Goal: Task Accomplishment & Management: Use online tool/utility

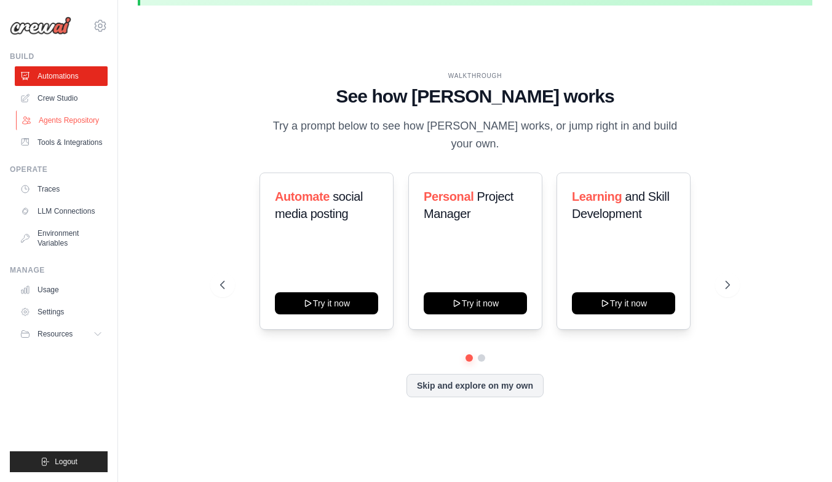
click at [96, 127] on link "Agents Repository" at bounding box center [62, 121] width 93 height 20
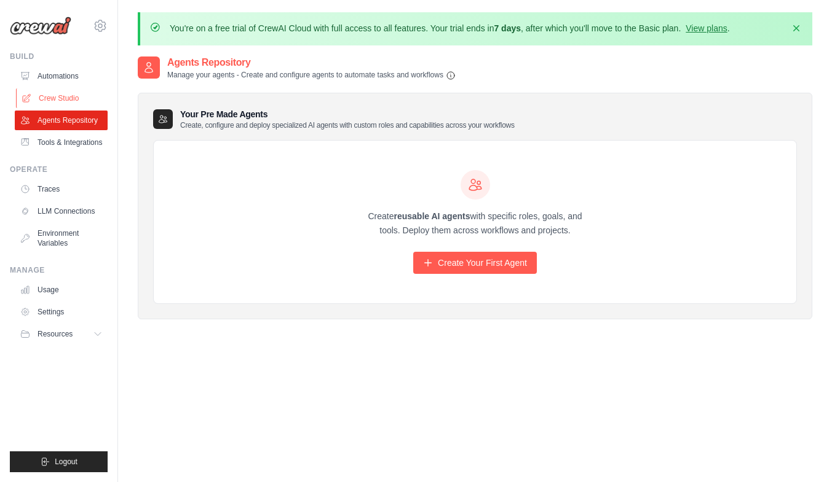
click at [72, 100] on link "Crew Studio" at bounding box center [62, 99] width 93 height 20
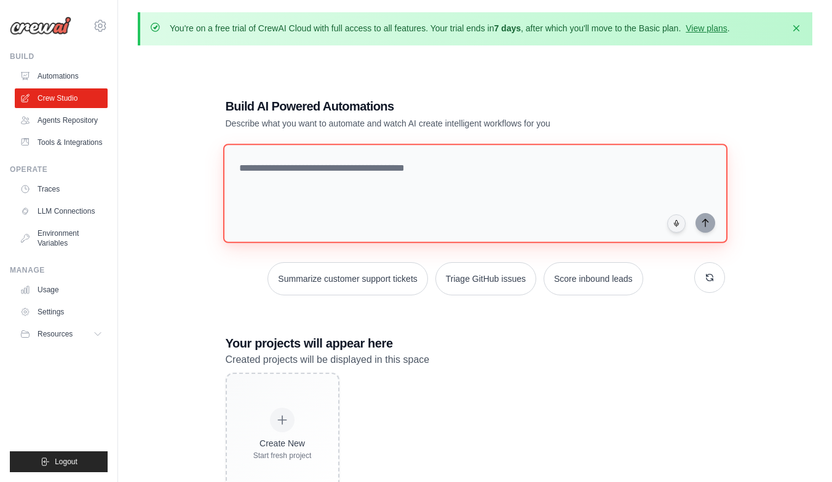
click at [291, 167] on textarea at bounding box center [474, 194] width 504 height 100
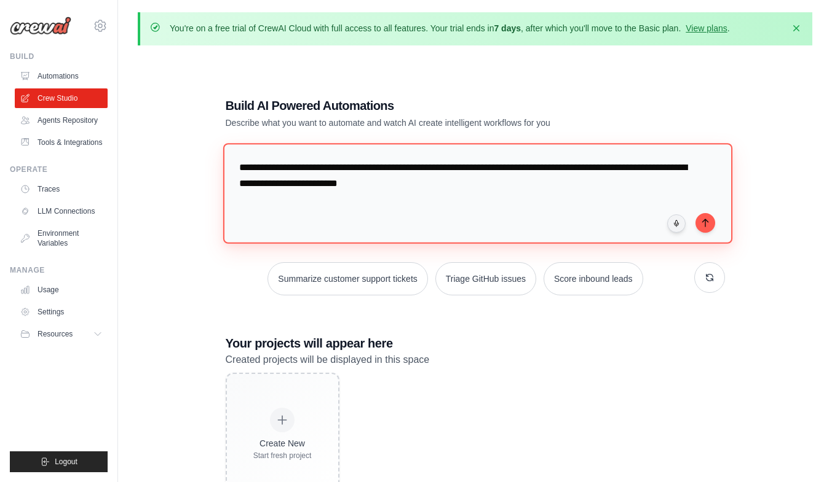
type textarea "**********"
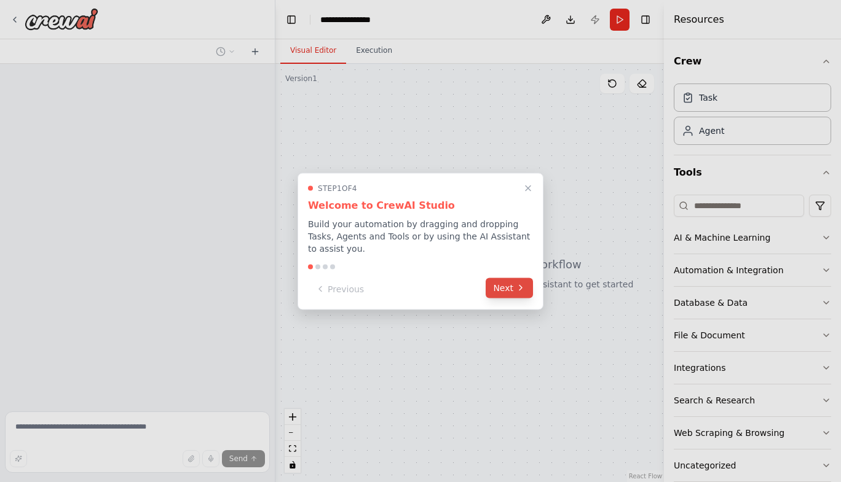
click at [509, 292] on button "Next" at bounding box center [509, 288] width 47 height 20
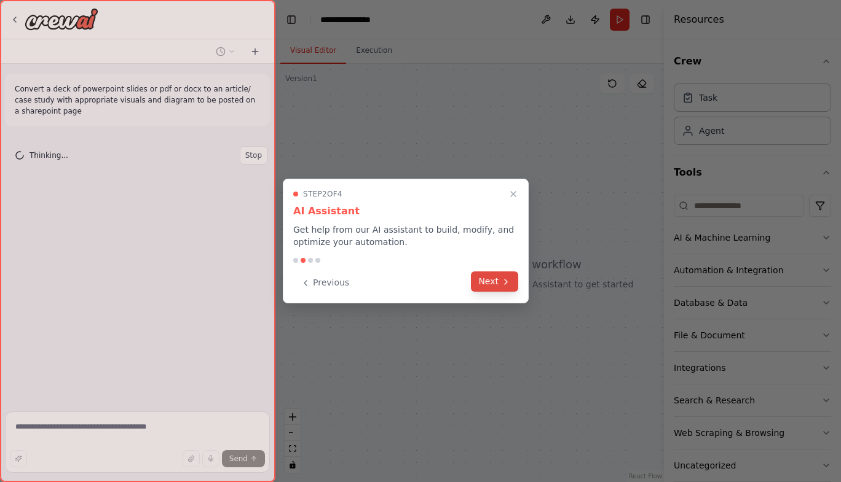
click at [509, 291] on button "Next" at bounding box center [494, 282] width 47 height 20
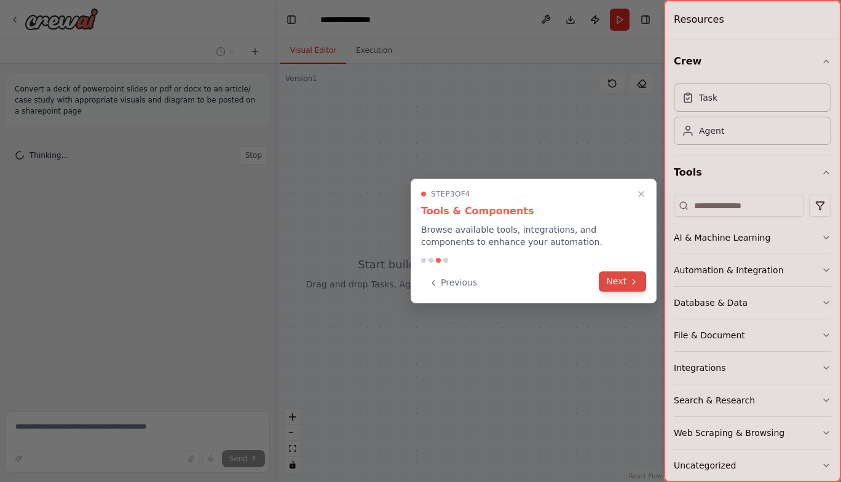
click at [607, 281] on button "Next" at bounding box center [622, 282] width 47 height 20
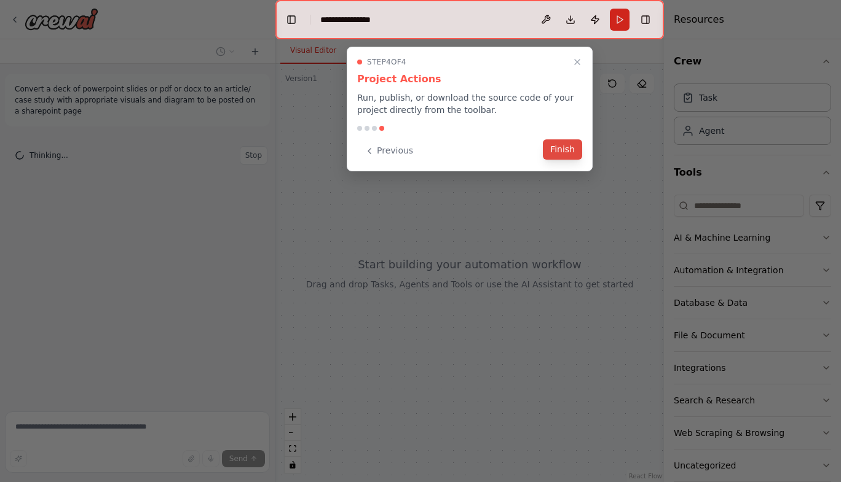
click at [573, 154] on button "Finish" at bounding box center [562, 150] width 39 height 20
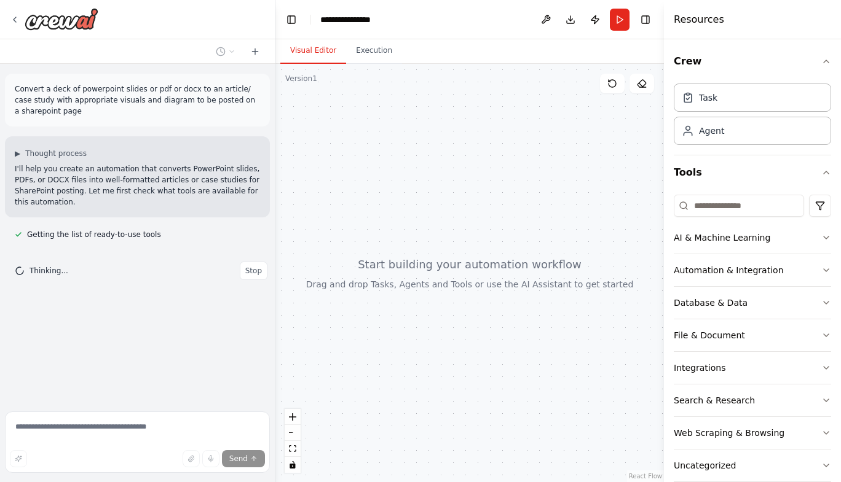
click at [58, 259] on div "Thinking... Stop" at bounding box center [137, 271] width 265 height 38
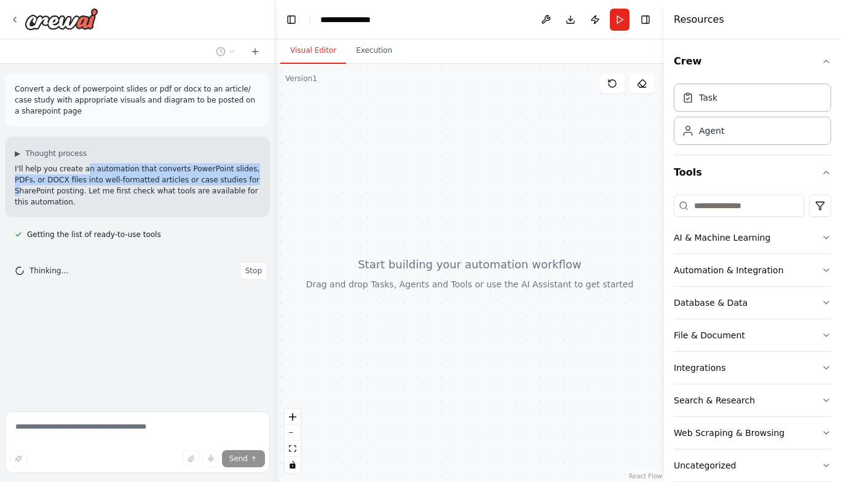
drag, startPoint x: 78, startPoint y: 160, endPoint x: 208, endPoint y: 170, distance: 130.6
click at [208, 170] on p "I'll help you create an automation that converts PowerPoint slides, PDFs, or DO…" at bounding box center [137, 185] width 245 height 44
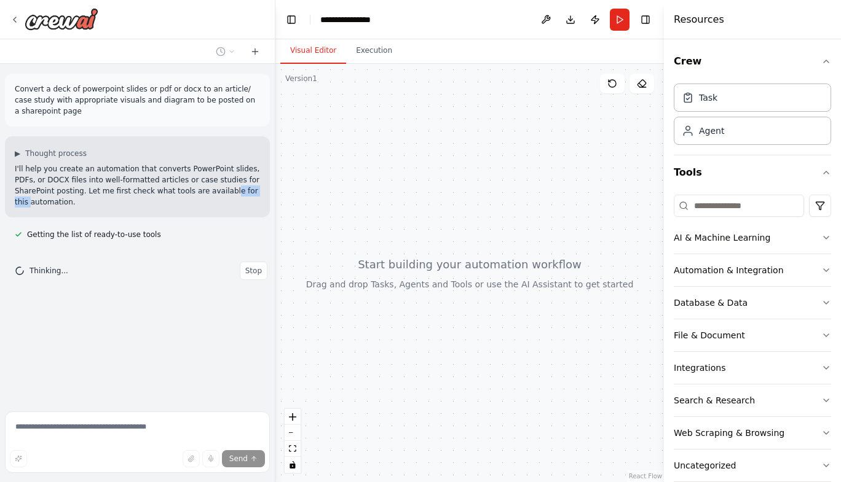
drag, startPoint x: 175, startPoint y: 175, endPoint x: 207, endPoint y: 183, distance: 32.9
click at [207, 183] on p "I'll help you create an automation that converts PowerPoint slides, PDFs, or DO…" at bounding box center [137, 185] width 245 height 44
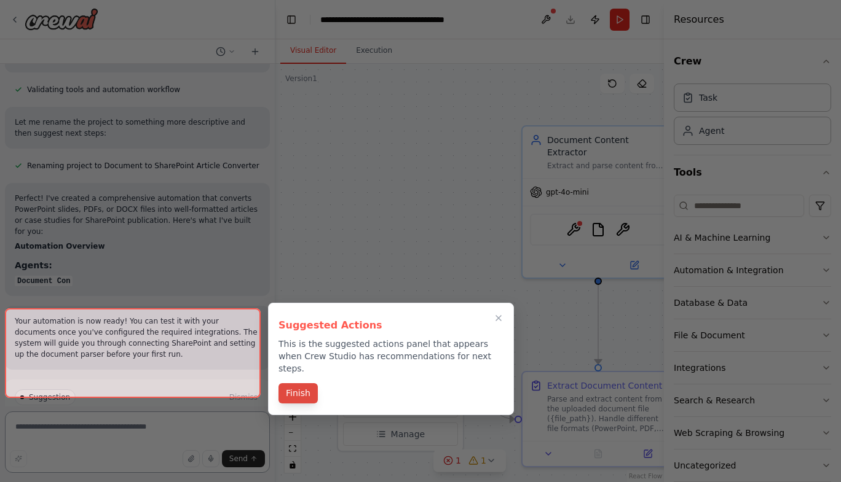
scroll to position [1001, 0]
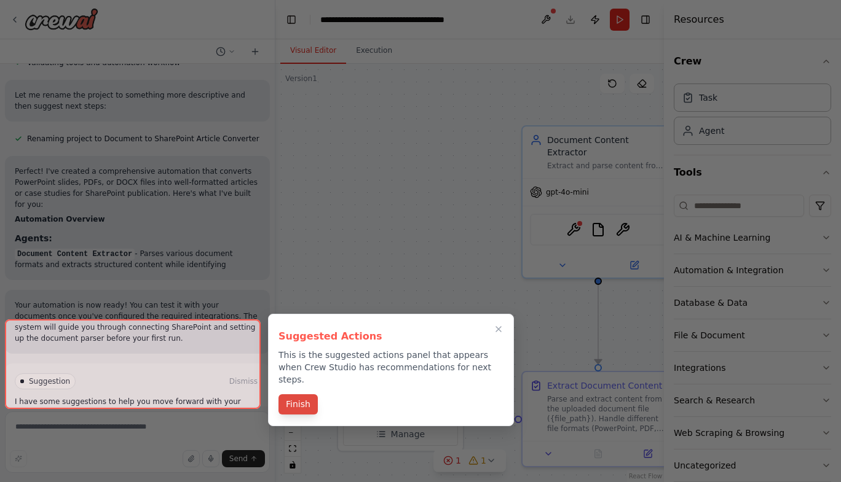
click at [302, 395] on button "Finish" at bounding box center [297, 405] width 39 height 20
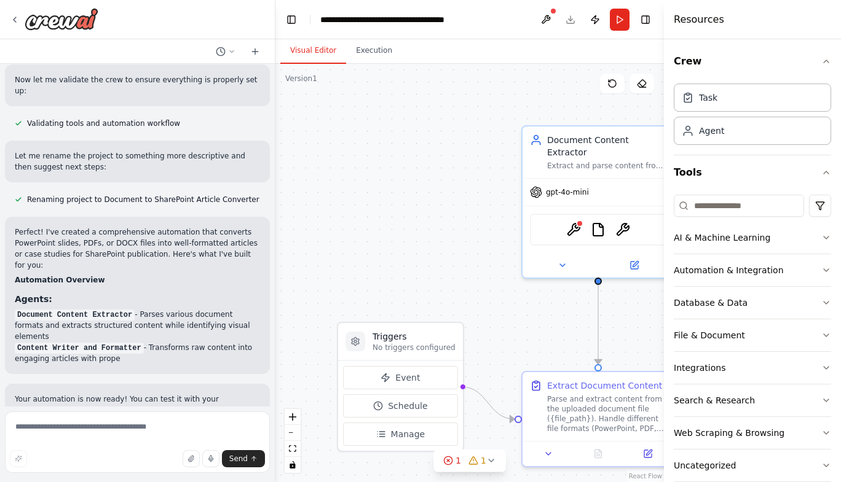
scroll to position [940, 0]
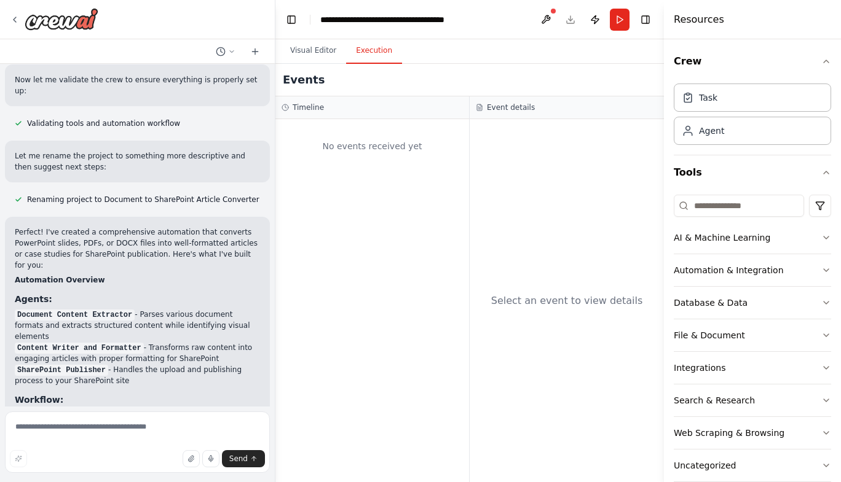
click at [372, 61] on button "Execution" at bounding box center [374, 51] width 56 height 26
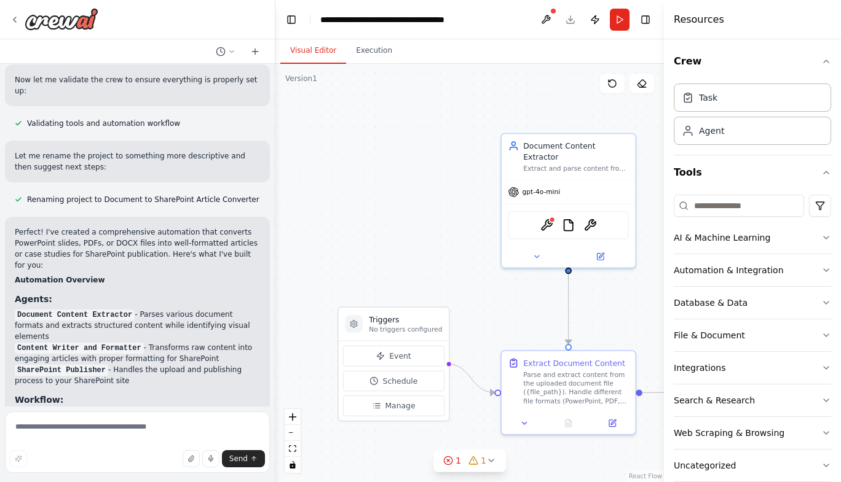
click at [332, 54] on button "Visual Editor" at bounding box center [313, 51] width 66 height 26
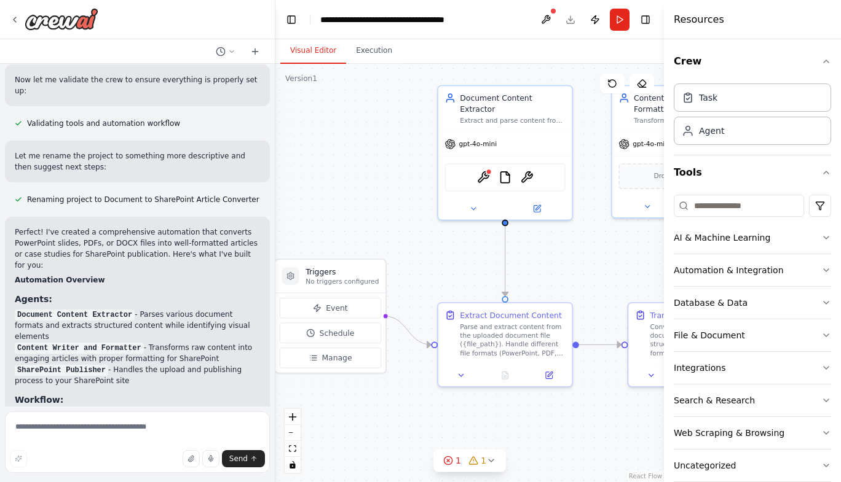
drag, startPoint x: 427, startPoint y: 165, endPoint x: 363, endPoint y: 117, distance: 79.4
click at [363, 117] on div ".deletable-edge-delete-btn { width: 20px; height: 20px; border: 0px solid #ffff…" at bounding box center [469, 273] width 388 height 419
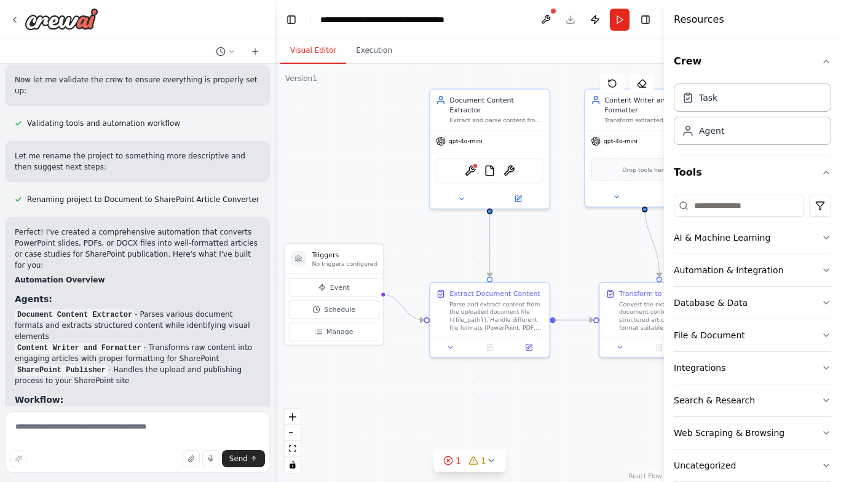
click at [397, 90] on div ".deletable-edge-delete-btn { width: 20px; height: 20px; border: 0px solid #ffff…" at bounding box center [469, 273] width 388 height 419
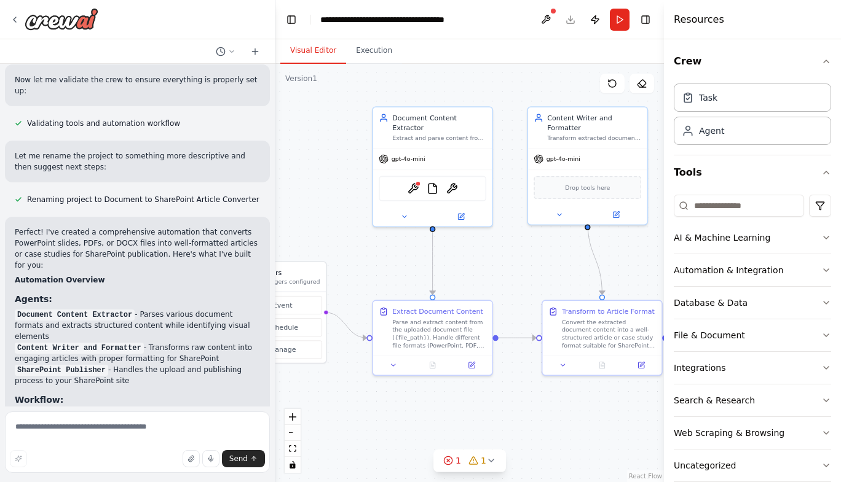
drag, startPoint x: 394, startPoint y: 157, endPoint x: 337, endPoint y: 175, distance: 59.9
click at [337, 175] on div ".deletable-edge-delete-btn { width: 20px; height: 20px; border: 0px solid #ffff…" at bounding box center [469, 273] width 388 height 419
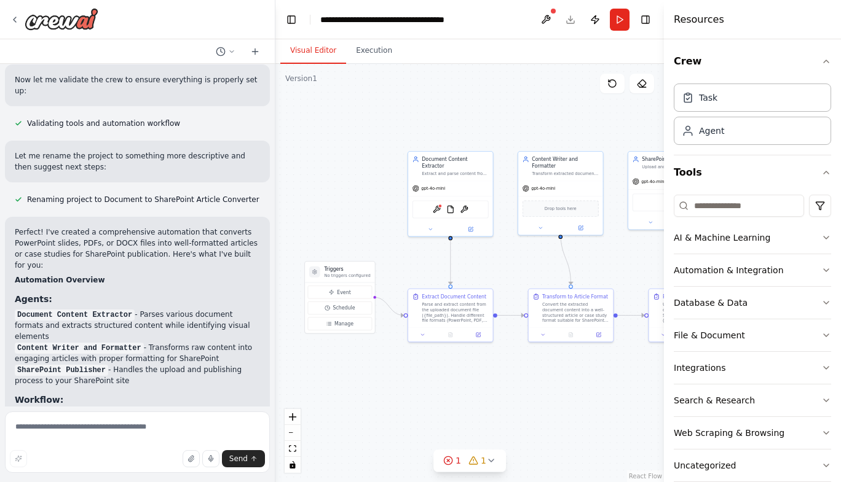
scroll to position [1404, 0]
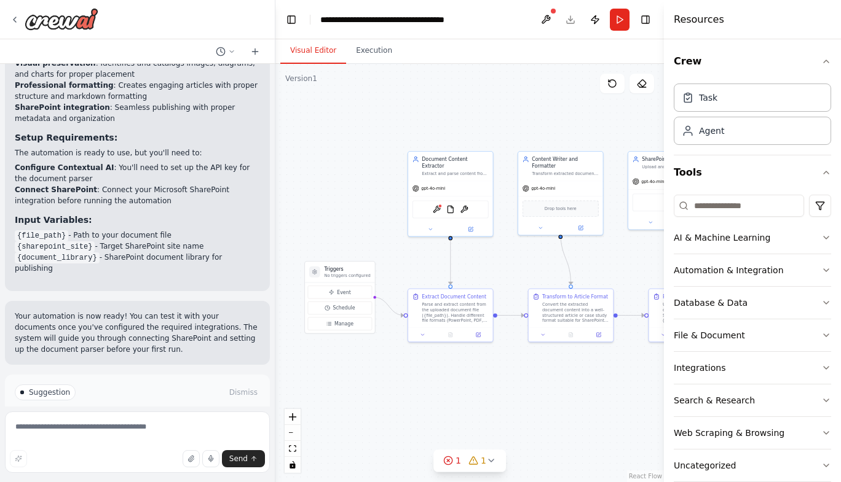
click at [464, 378] on div ".deletable-edge-delete-btn { width: 20px; height: 20px; border: 0px solid #ffff…" at bounding box center [469, 273] width 388 height 419
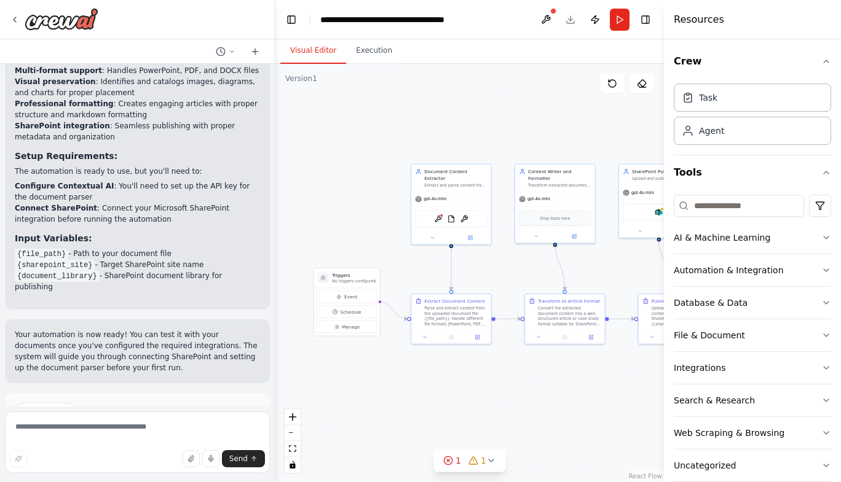
scroll to position [1402, 0]
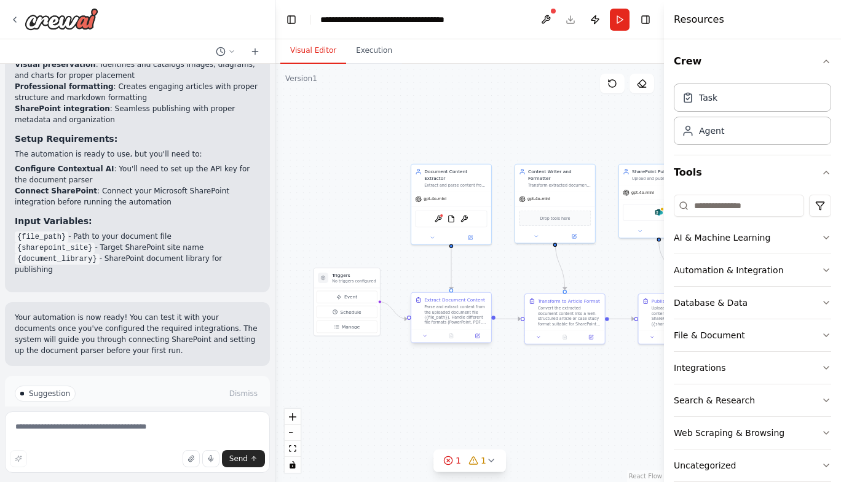
click at [455, 320] on div "Parse and extract content from the uploaded document file ({file_path}). Handle…" at bounding box center [455, 315] width 63 height 21
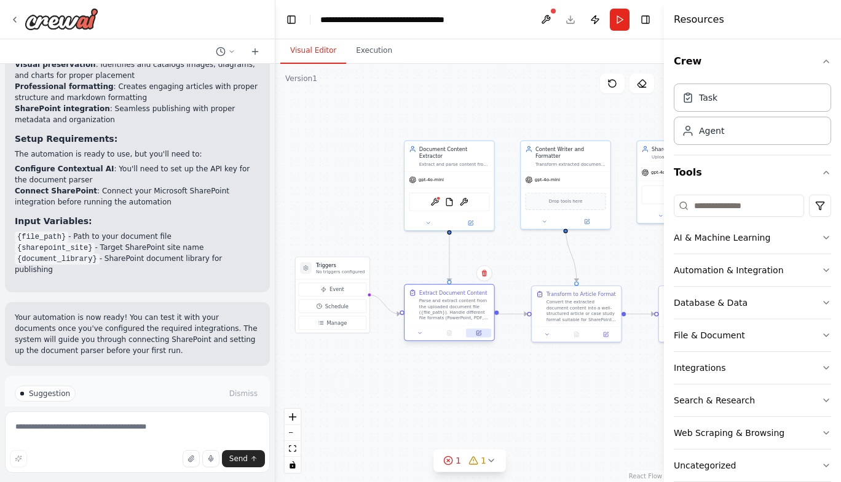
click at [479, 331] on icon at bounding box center [479, 334] width 6 height 6
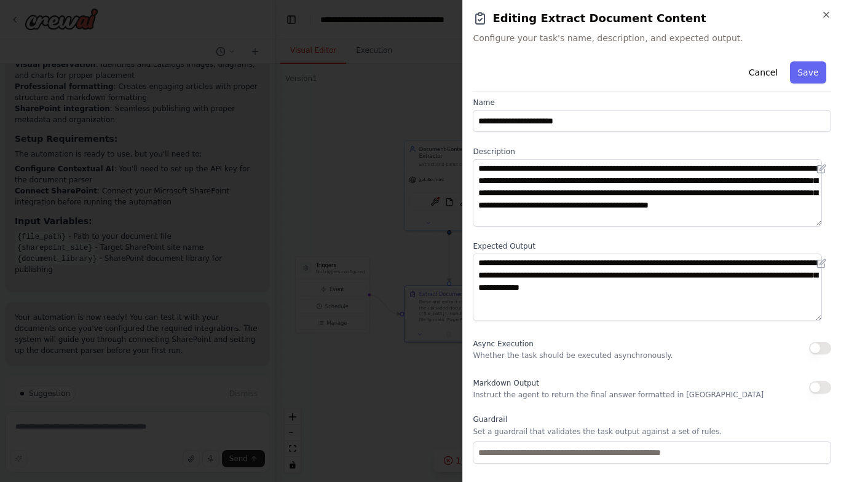
scroll to position [9, 0]
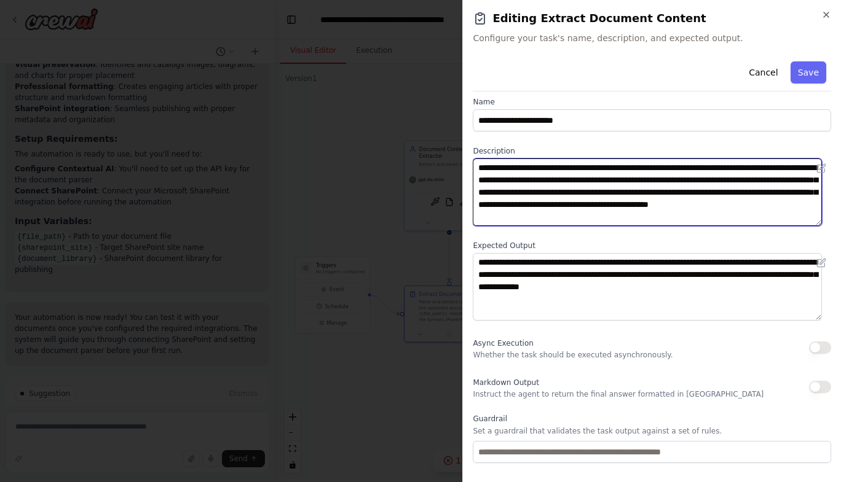
drag, startPoint x: 576, startPoint y: 191, endPoint x: 656, endPoint y: 167, distance: 83.0
click at [656, 167] on textarea "**********" at bounding box center [647, 193] width 349 height 68
click at [637, 192] on textarea "**********" at bounding box center [647, 193] width 349 height 68
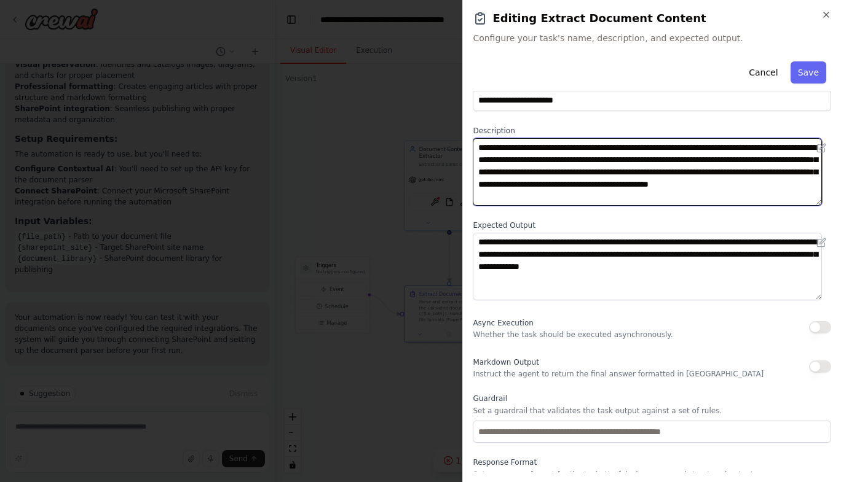
scroll to position [0, 0]
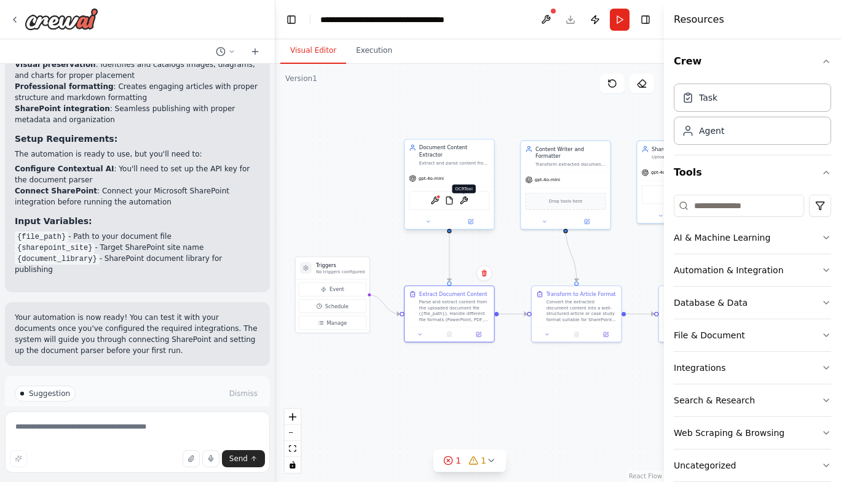
click at [463, 197] on img at bounding box center [463, 201] width 9 height 9
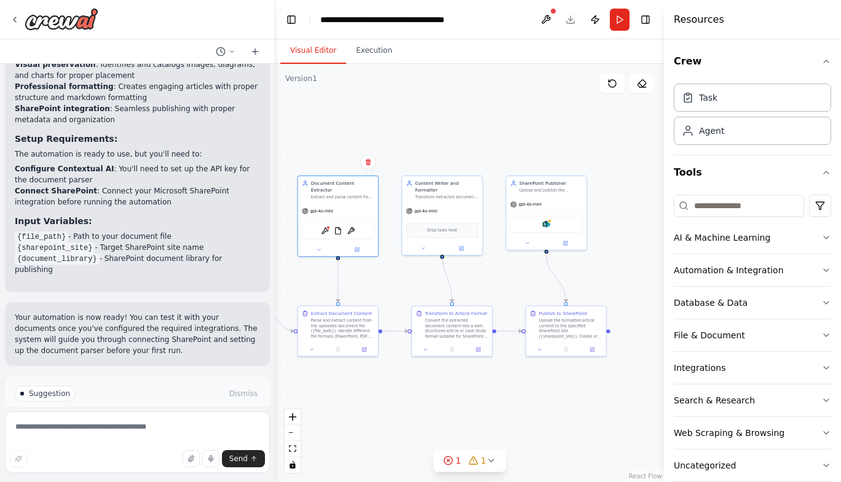
drag, startPoint x: 626, startPoint y: 262, endPoint x: 503, endPoint y: 274, distance: 123.5
click at [503, 274] on div ".deletable-edge-delete-btn { width: 20px; height: 20px; border: 0px solid #ffff…" at bounding box center [469, 273] width 388 height 419
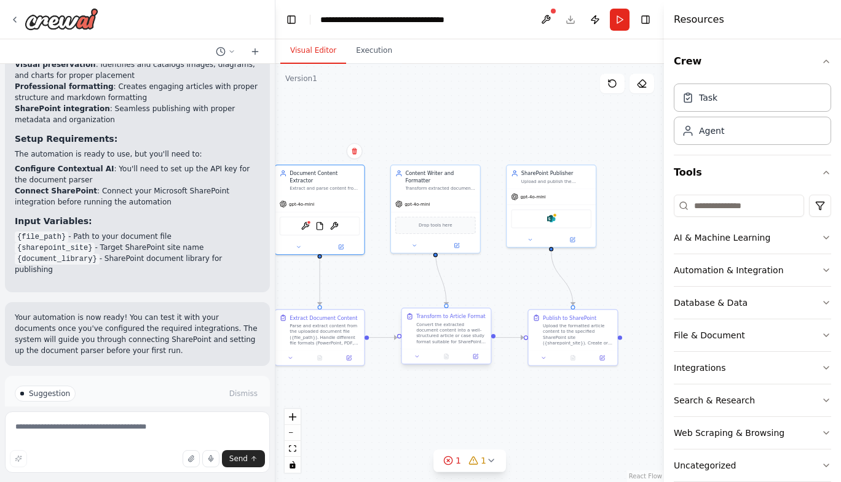
click at [453, 350] on div at bounding box center [446, 356] width 89 height 15
click at [474, 359] on icon at bounding box center [476, 357] width 6 height 6
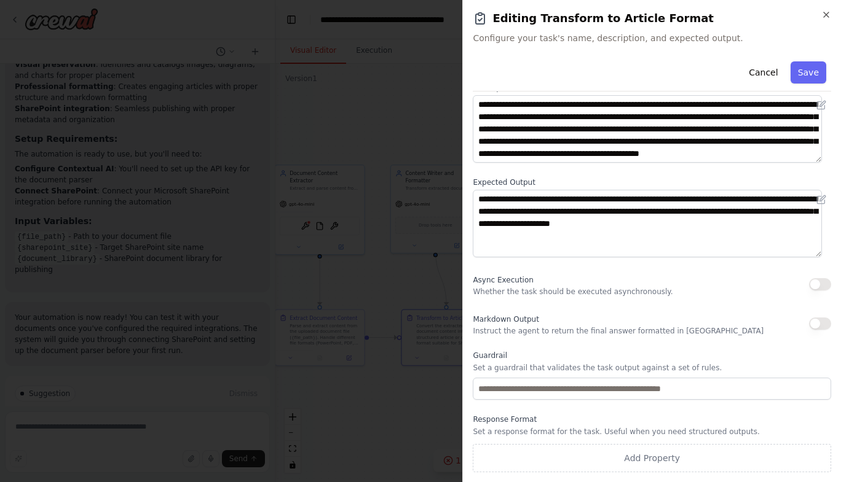
scroll to position [1, 0]
click at [829, 14] on icon "button" at bounding box center [826, 15] width 10 height 10
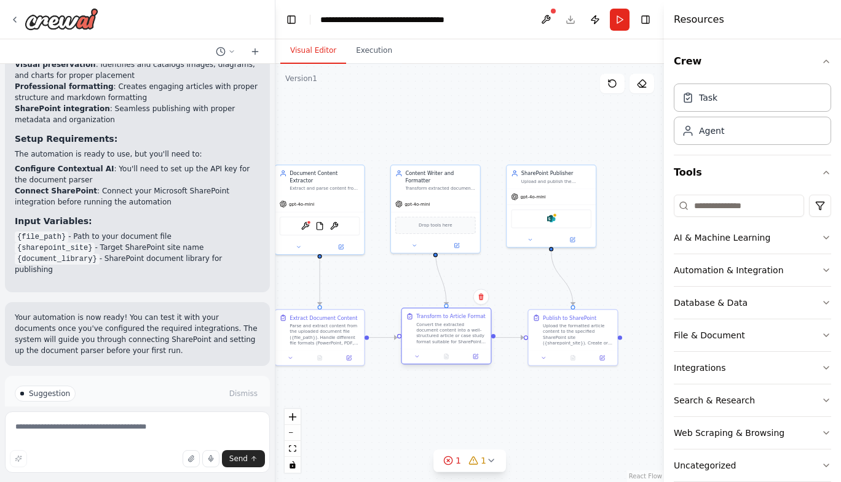
click at [422, 325] on div "Convert the extracted document content into a well-structured article or case s…" at bounding box center [451, 332] width 70 height 23
click at [190, 428] on textarea at bounding box center [137, 442] width 265 height 61
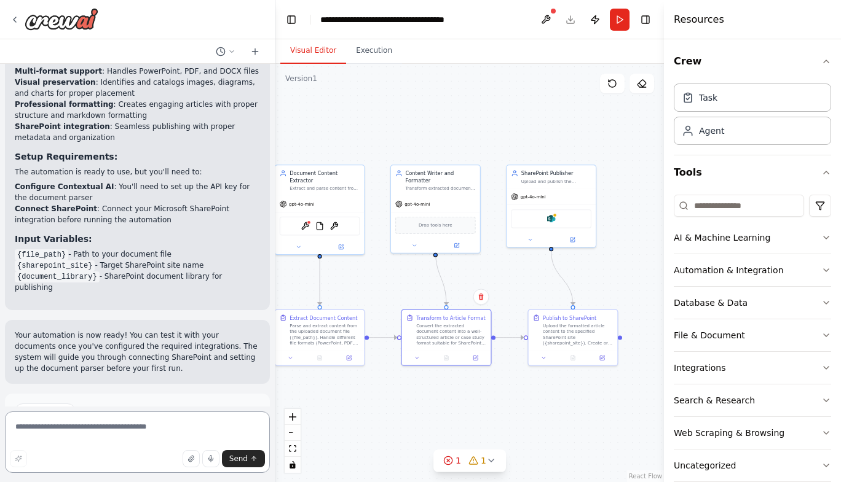
scroll to position [1404, 0]
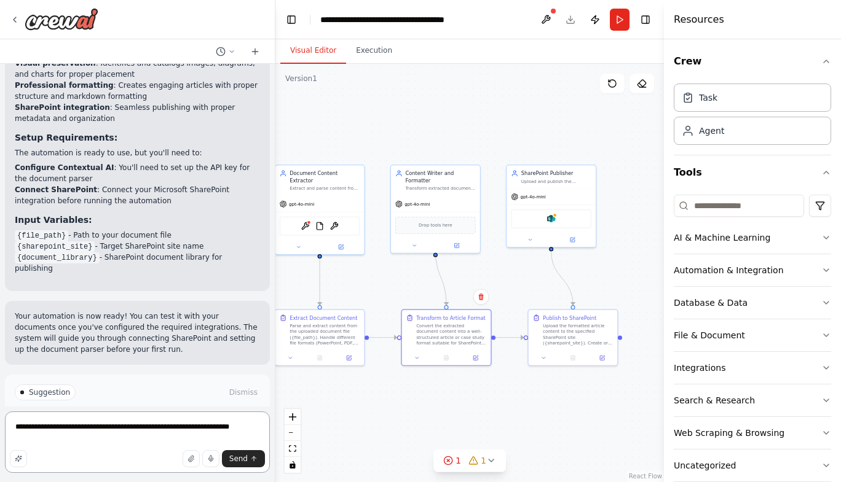
type textarea "**********"
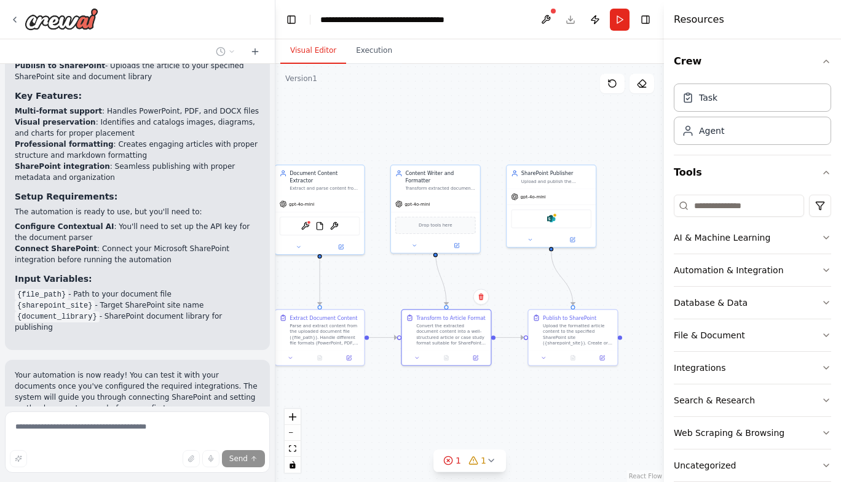
scroll to position [1412, 0]
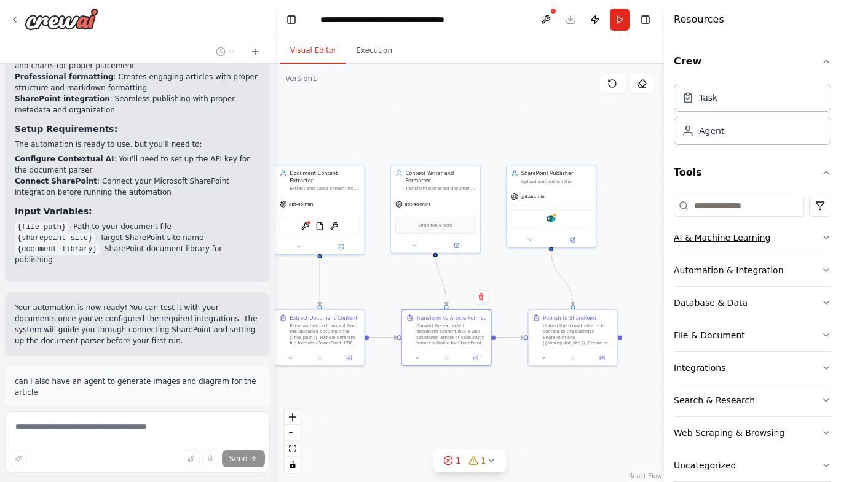
click at [821, 236] on icon "button" at bounding box center [826, 238] width 10 height 10
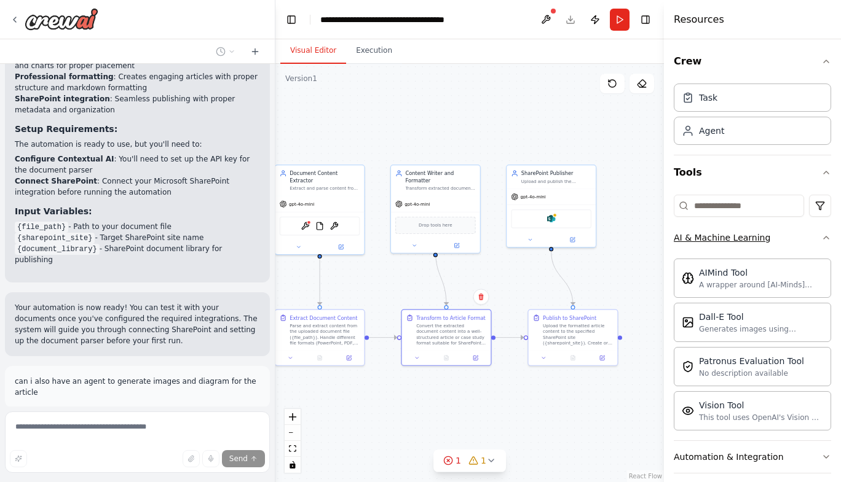
click at [821, 236] on icon "button" at bounding box center [826, 238] width 10 height 10
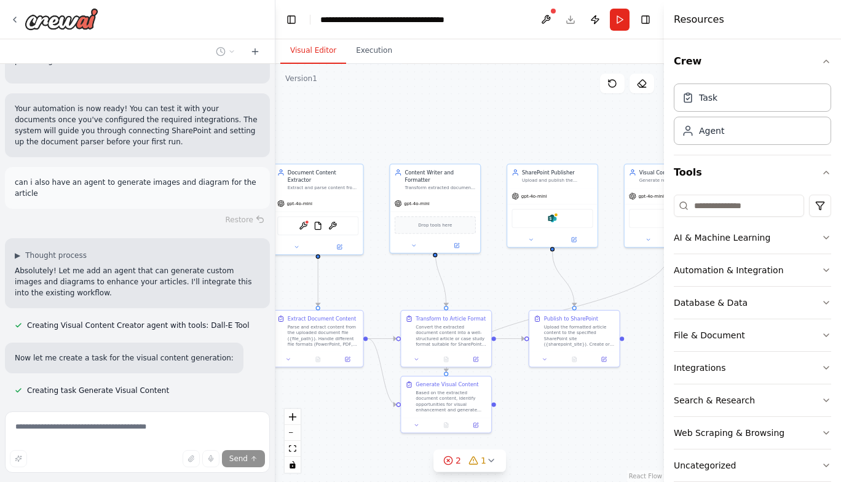
scroll to position [1657, 0]
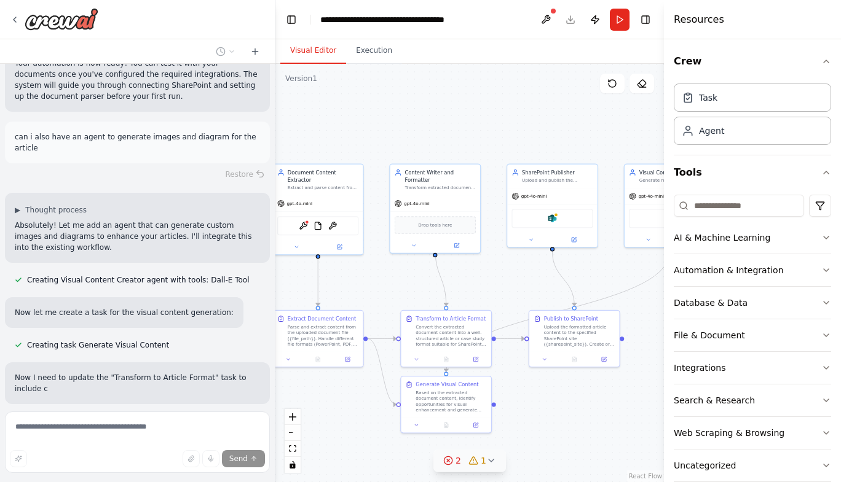
drag, startPoint x: 552, startPoint y: 408, endPoint x: 486, endPoint y: 462, distance: 85.6
click at [486, 462] on icon at bounding box center [491, 461] width 10 height 10
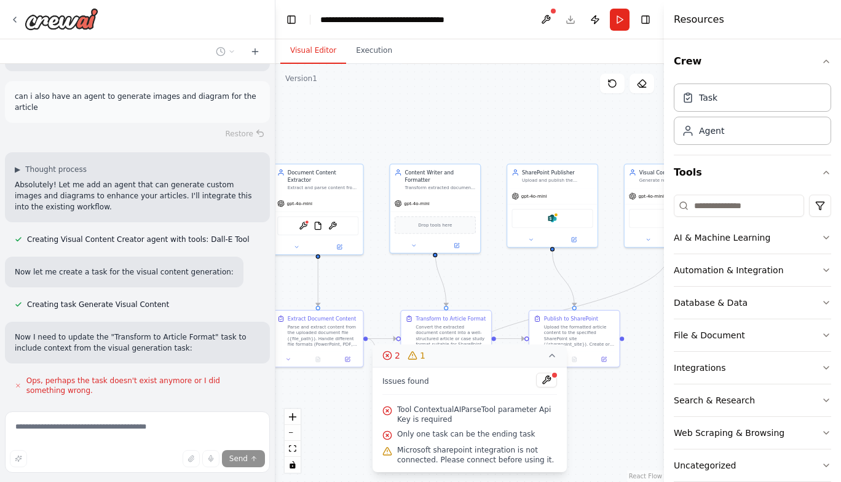
scroll to position [1733, 0]
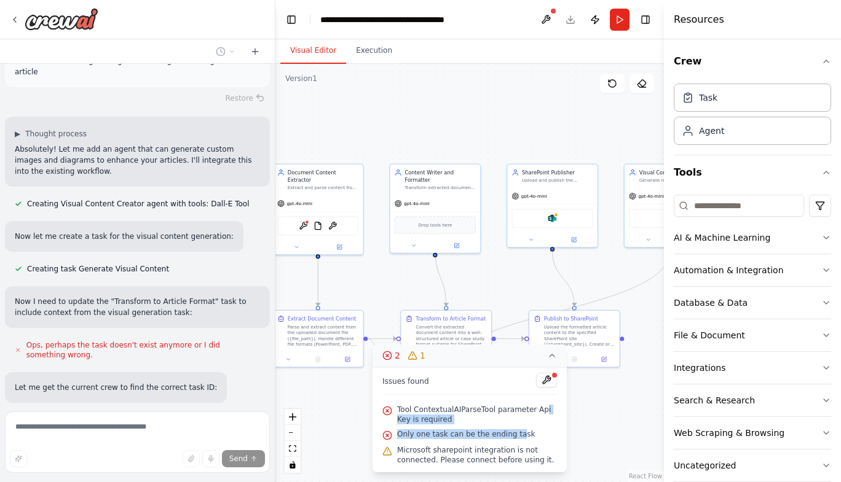
drag, startPoint x: 530, startPoint y: 409, endPoint x: 509, endPoint y: 430, distance: 29.1
click at [509, 430] on div "Issues found Tool ContextualAIParseTool parameter Api Key is required Only one …" at bounding box center [469, 420] width 194 height 105
click at [514, 438] on span "Only one task can be the ending task" at bounding box center [466, 435] width 138 height 10
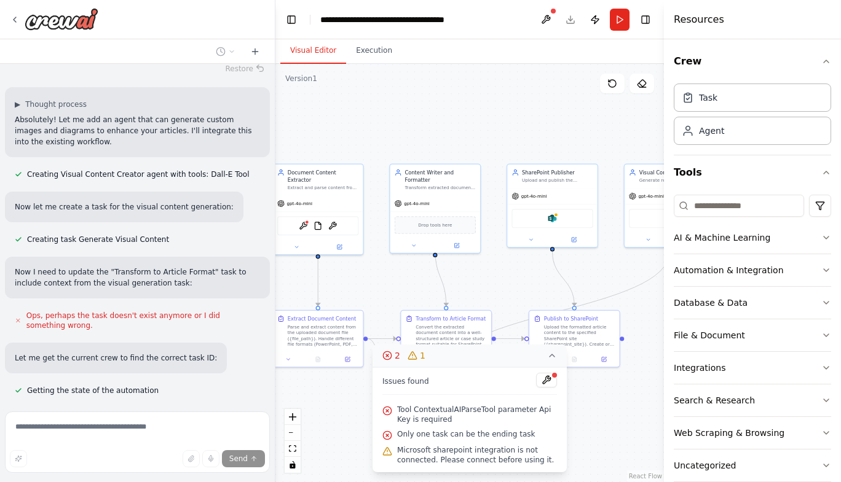
scroll to position [1798, 0]
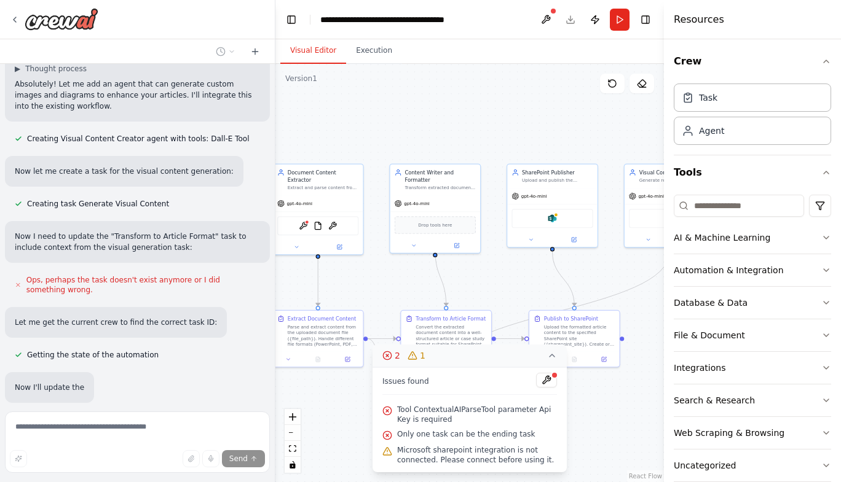
click at [515, 449] on span "Microsoft sharepoint integration is not connected. Please connect before using …" at bounding box center [477, 456] width 160 height 20
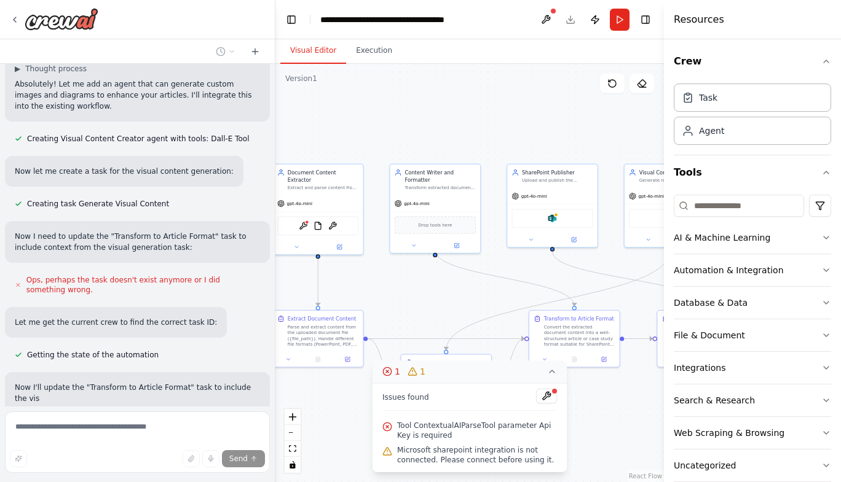
click at [586, 455] on div ".deletable-edge-delete-btn { width: 20px; height: 20px; border: 0px solid #ffff…" at bounding box center [469, 273] width 388 height 419
click at [620, 413] on div ".deletable-edge-delete-btn { width: 20px; height: 20px; border: 0px solid #ffff…" at bounding box center [469, 273] width 388 height 419
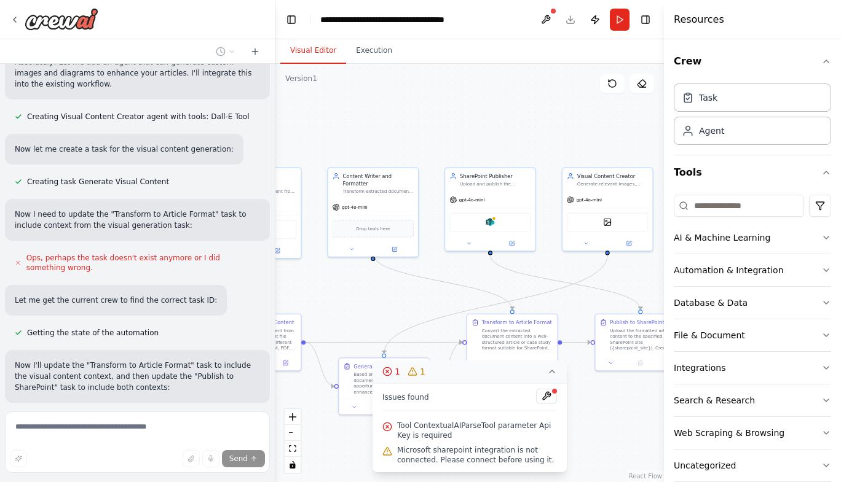
drag, startPoint x: 620, startPoint y: 413, endPoint x: 556, endPoint y: 416, distance: 64.0
click at [556, 416] on div "Version 1 Show Tools Hide Agents .deletable-edge-delete-btn { width: 20px; heig…" at bounding box center [469, 273] width 388 height 419
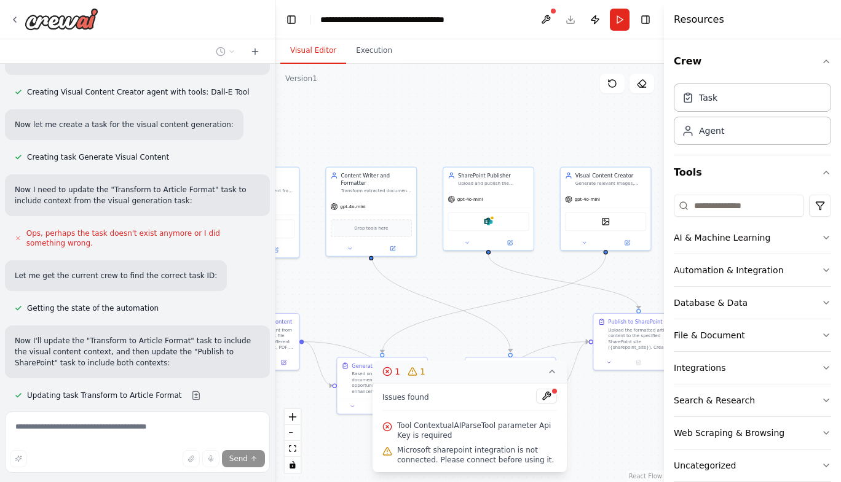
click at [548, 370] on icon at bounding box center [552, 372] width 10 height 10
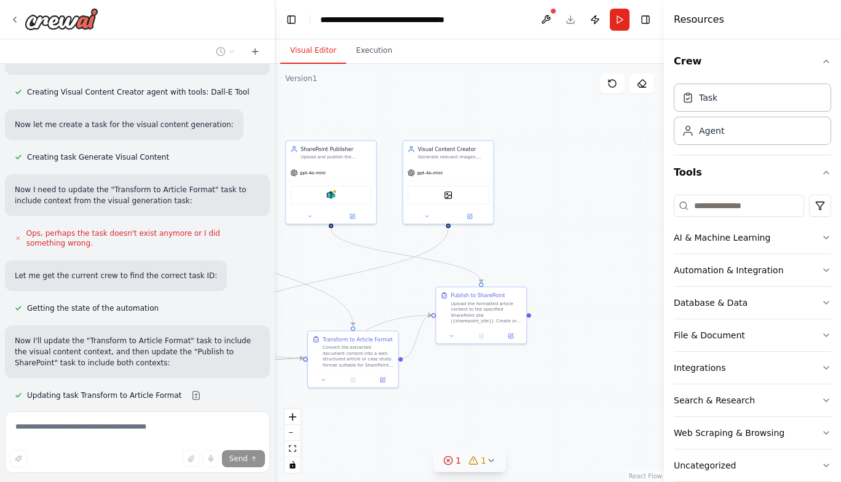
scroll to position [1910, 0]
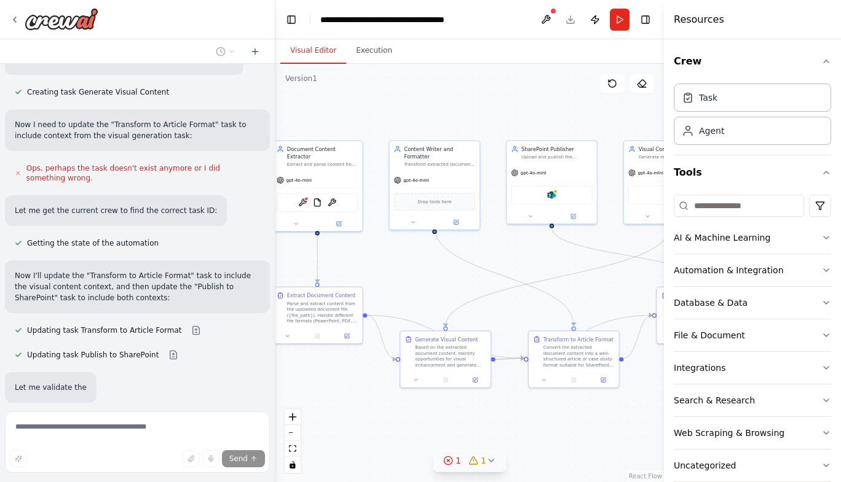
drag, startPoint x: 600, startPoint y: 407, endPoint x: 669, endPoint y: 379, distance: 74.6
click at [669, 379] on div "Convert a deck of powerpoint slides or pdf or docx to an article/ case study wi…" at bounding box center [420, 241] width 841 height 482
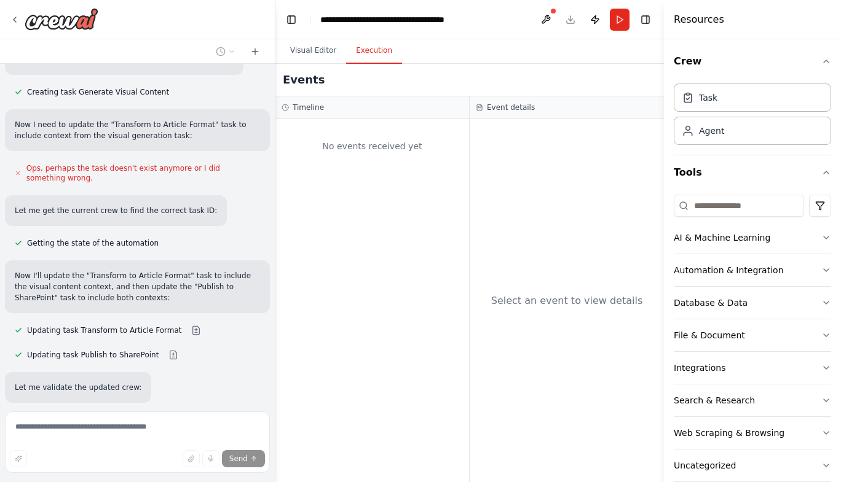
click at [382, 49] on button "Execution" at bounding box center [374, 51] width 56 height 26
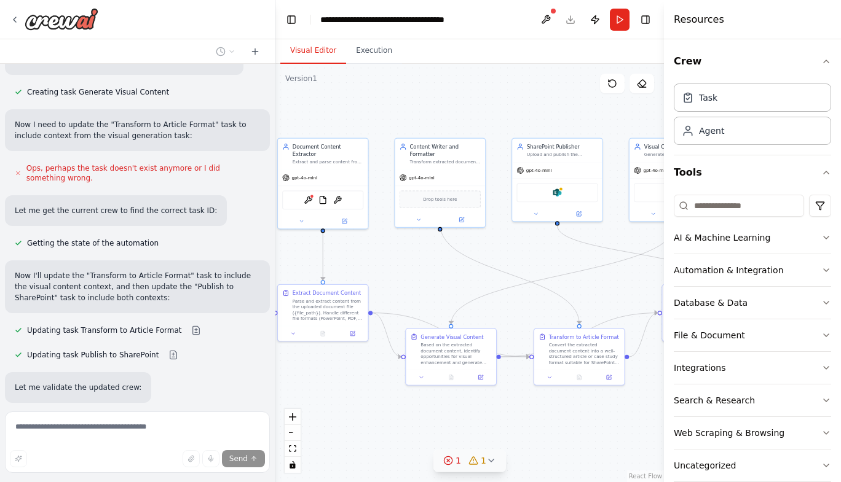
click at [300, 44] on button "Visual Editor" at bounding box center [313, 51] width 66 height 26
click at [543, 18] on button at bounding box center [546, 20] width 20 height 22
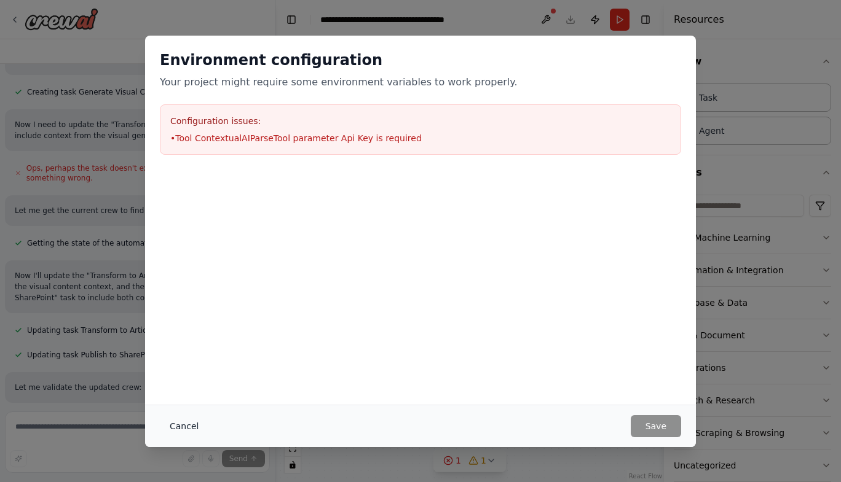
scroll to position [1940, 0]
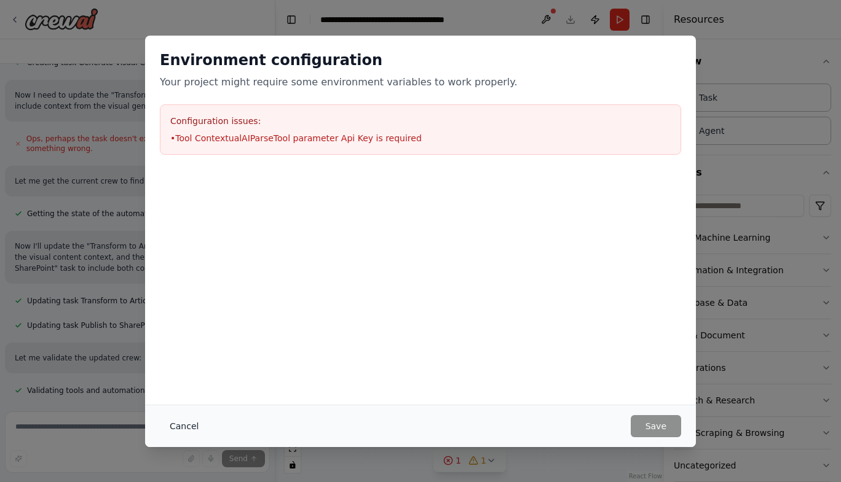
click at [184, 425] on button "Cancel" at bounding box center [184, 426] width 49 height 22
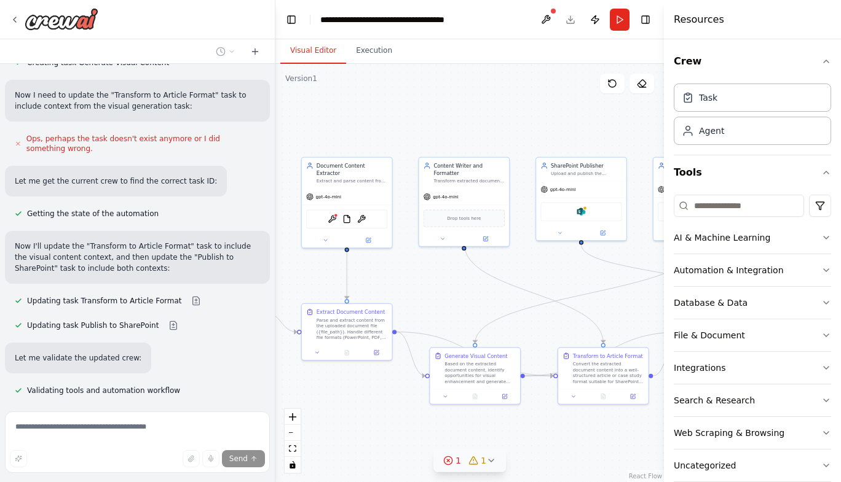
drag, startPoint x: 497, startPoint y: 106, endPoint x: 521, endPoint y: 125, distance: 30.6
click at [521, 125] on div ".deletable-edge-delete-btn { width: 20px; height: 20px; border: 0px solid #ffff…" at bounding box center [469, 273] width 388 height 419
